Goal: Task Accomplishment & Management: Complete application form

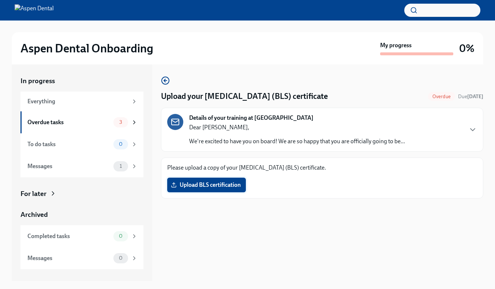
click at [196, 185] on span "Upload BLS certification" at bounding box center [206, 184] width 68 height 7
click at [0, 0] on input "Upload BLS certification" at bounding box center [0, 0] width 0 height 0
click at [236, 185] on span "Upload BLS certification" at bounding box center [206, 184] width 68 height 7
click at [0, 0] on input "Upload BLS certification" at bounding box center [0, 0] width 0 height 0
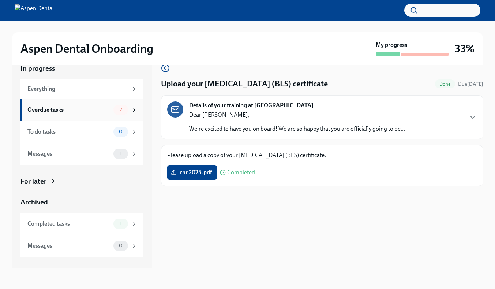
click at [56, 111] on div "Overdue tasks" at bounding box center [68, 110] width 83 height 8
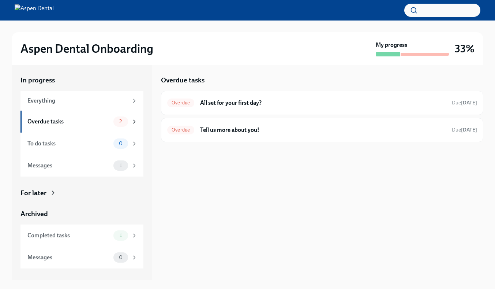
scroll to position [1, 0]
click at [232, 102] on h6 "All set for your first day?" at bounding box center [323, 103] width 246 height 8
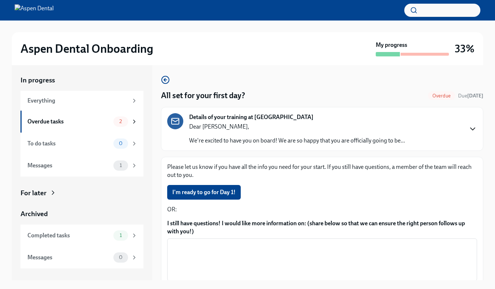
click at [468, 126] on icon "button" at bounding box center [472, 128] width 9 height 9
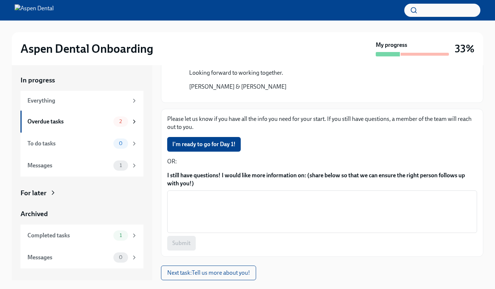
scroll to position [727, 0]
click at [251, 97] on button "Zoom image" at bounding box center [327, 97] width 276 height 0
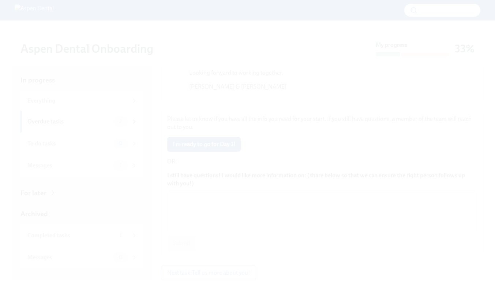
click at [251, 135] on button "Unzoom image" at bounding box center [247, 144] width 495 height 289
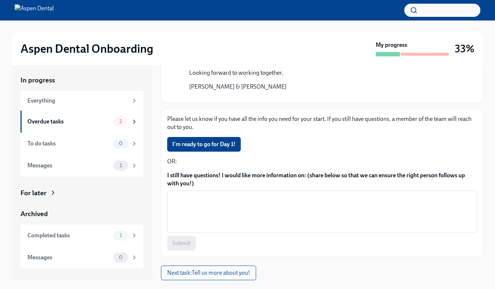
scroll to position [13, 0]
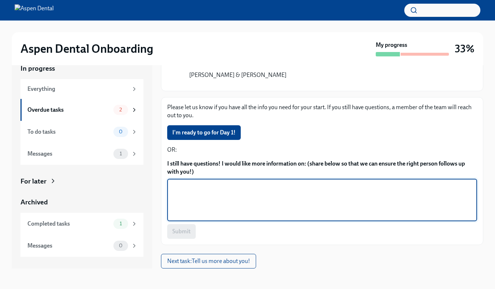
click at [229, 193] on textarea "I still have questions! I would like more information on: (share below so that …" at bounding box center [322, 199] width 301 height 35
type textarea "no questions"
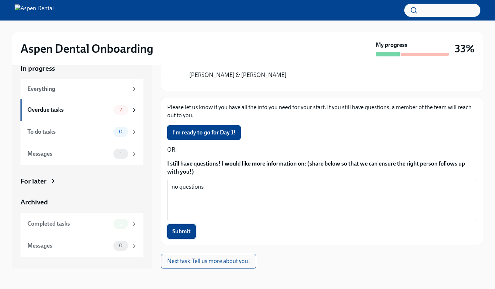
click at [184, 227] on span "Submit" at bounding box center [181, 230] width 18 height 7
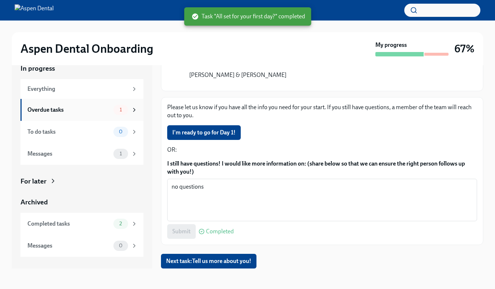
click at [123, 112] on div "1" at bounding box center [120, 110] width 15 height 10
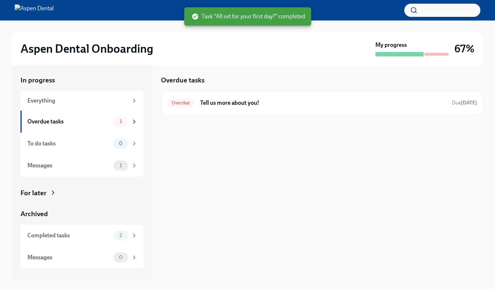
scroll to position [1, 0]
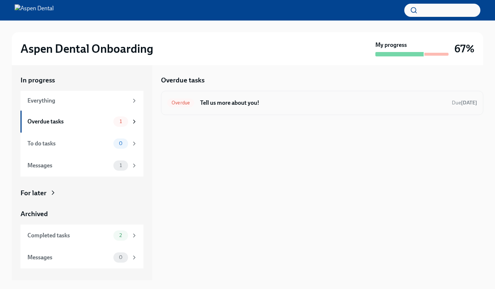
click at [228, 103] on h6 "Tell us more about you!" at bounding box center [323, 103] width 246 height 8
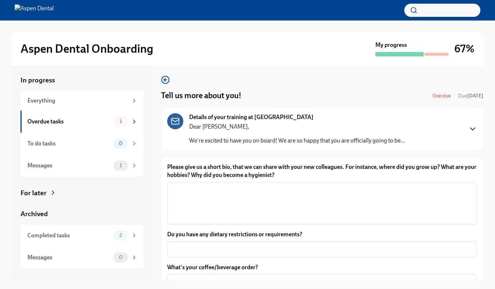
click at [468, 129] on icon "button" at bounding box center [472, 128] width 9 height 9
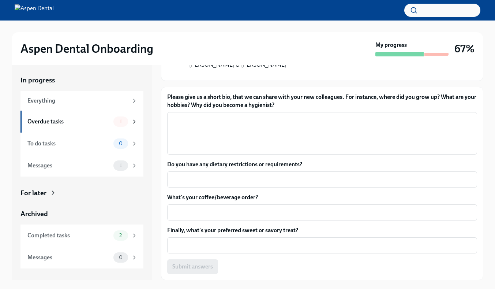
scroll to position [742, 0]
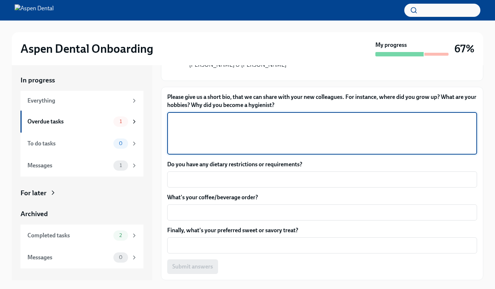
click at [208, 151] on textarea "Please give us a short bio, that we can share with your new colleagues. For ins…" at bounding box center [322, 133] width 301 height 35
type textarea "i"
click at [249, 151] on textarea "I grow up in [GEOGRAPHIC_DATA][US_STATE], i enjoyed working out, trail walks," at bounding box center [322, 133] width 301 height 35
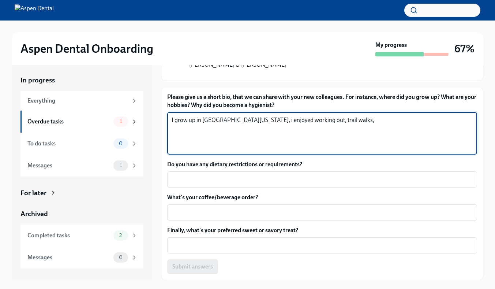
click at [249, 151] on textarea "I grow up in [GEOGRAPHIC_DATA][US_STATE], i enjoyed working out, trail walks," at bounding box center [322, 133] width 301 height 35
click at [248, 151] on textarea "I grow up in [GEOGRAPHIC_DATA][US_STATE], i enjoyed working out, trail walks," at bounding box center [322, 133] width 301 height 35
click at [270, 151] on textarea "I grow up in [GEOGRAPHIC_DATA][US_STATE], I enjoyed working out, trail walks," at bounding box center [322, 133] width 301 height 35
click at [334, 151] on textarea "I grow up in [GEOGRAPHIC_DATA][US_STATE], I enjoy working out, trail walks," at bounding box center [322, 133] width 301 height 35
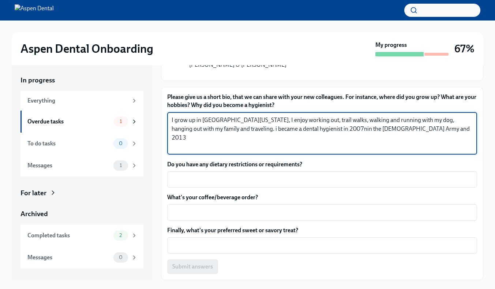
click at [321, 151] on textarea "I grow up in [GEOGRAPHIC_DATA][US_STATE], I enjoy working out, trail walks, wal…" at bounding box center [322, 133] width 301 height 35
click at [312, 151] on textarea "I grow up in [GEOGRAPHIC_DATA][US_STATE], I enjoy working out, trail walks, wal…" at bounding box center [322, 133] width 301 height 35
click at [363, 151] on textarea "I grow up in [GEOGRAPHIC_DATA][US_STATE], I enjoy working out, trail walks, wal…" at bounding box center [322, 133] width 301 height 35
click at [457, 151] on textarea "I grow up in [GEOGRAPHIC_DATA][US_STATE], I enjoy working out, trail walks, wal…" at bounding box center [322, 133] width 301 height 35
click at [431, 151] on textarea "I grow up in [GEOGRAPHIC_DATA][US_STATE], I enjoy working out, trail walks, wal…" at bounding box center [322, 133] width 301 height 35
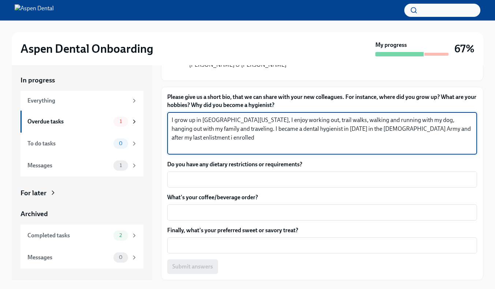
click at [431, 151] on textarea "I grow up in [GEOGRAPHIC_DATA][US_STATE], I enjoy working out, trail walks, wal…" at bounding box center [322, 133] width 301 height 35
click at [436, 151] on textarea "I grow up in [GEOGRAPHIC_DATA][US_STATE], I enjoy working out, trail walks, wal…" at bounding box center [322, 133] width 301 height 35
type textarea "I grow up in [GEOGRAPHIC_DATA][US_STATE], I enjoy working out, trail walks, wal…"
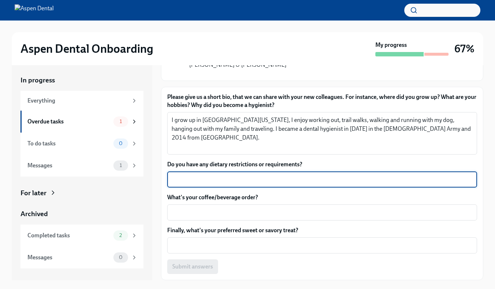
click at [179, 184] on textarea "Do you have any dietary restrictions or requirements?" at bounding box center [322, 179] width 301 height 9
type textarea "No pork or beef"
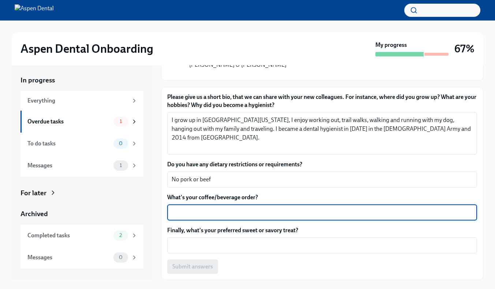
click at [206, 216] on textarea "What's your coffee/beverage order?" at bounding box center [322, 212] width 301 height 9
click at [219, 216] on textarea "coffee with vanilla [PERSON_NAME]" at bounding box center [322, 212] width 301 height 9
click at [319, 216] on textarea "coffee with vanilla cr hazelnut [PERSON_NAME]" at bounding box center [322, 212] width 301 height 9
type textarea "coffee with vanilla or hazelnut [PERSON_NAME]"
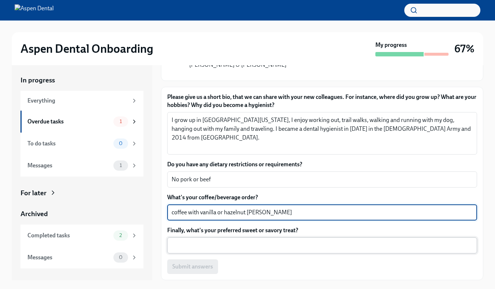
click at [176, 245] on textarea "Finally, what's your preferred sweet or savory treat?" at bounding box center [322, 245] width 301 height 9
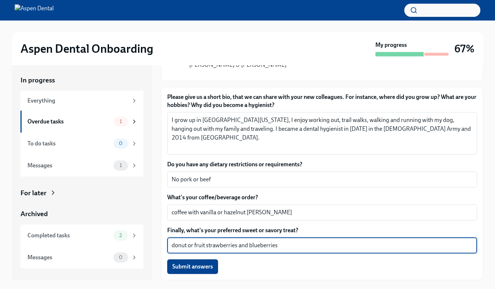
click at [207, 245] on textarea "donut or fruit strawberries and blueberries" at bounding box center [322, 245] width 301 height 9
click at [282, 248] on textarea "donut or fruit (strawberries and blueberries" at bounding box center [322, 245] width 301 height 9
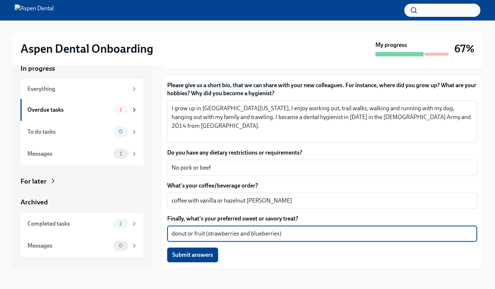
type textarea "donut or fruit (strawberries and blueberries)"
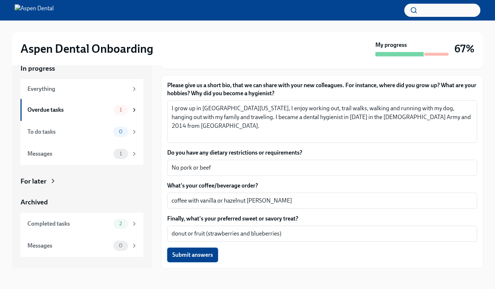
click at [192, 256] on span "Submit answers" at bounding box center [192, 254] width 41 height 7
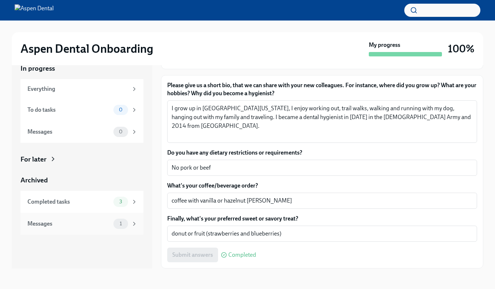
click at [121, 223] on span "1" at bounding box center [120, 223] width 11 height 5
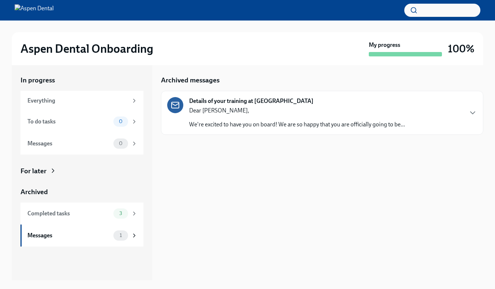
scroll to position [1, 0]
click at [474, 110] on icon "button" at bounding box center [472, 112] width 9 height 9
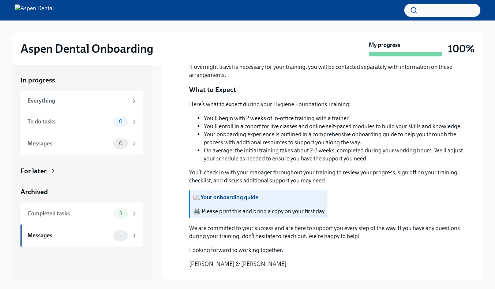
scroll to position [589, 0]
